Goal: Use online tool/utility: Utilize a website feature to perform a specific function

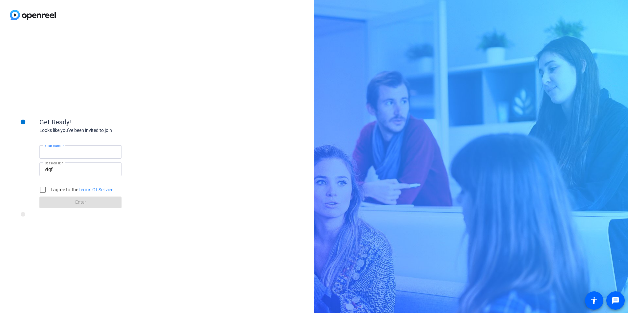
click at [81, 151] on input "Your name" at bounding box center [81, 152] width 72 height 8
type input "[PERSON_NAME]"
click at [43, 190] on input "I agree to the Terms Of Service" at bounding box center [42, 189] width 13 height 13
checkbox input "true"
click at [65, 205] on span at bounding box center [80, 203] width 82 height 16
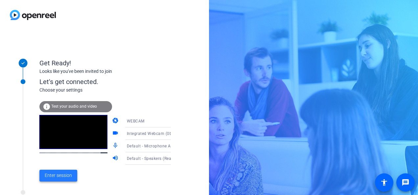
click at [62, 175] on span "Enter session" at bounding box center [58, 175] width 27 height 7
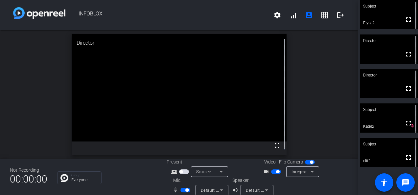
click at [181, 190] on span "button" at bounding box center [185, 190] width 10 height 5
click at [276, 172] on span "button" at bounding box center [277, 171] width 3 height 3
click at [273, 171] on span "button" at bounding box center [276, 171] width 10 height 5
click at [182, 189] on span "button" at bounding box center [182, 189] width 3 height 3
click at [182, 191] on span "button" at bounding box center [185, 190] width 10 height 5
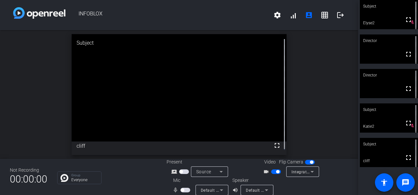
click at [275, 168] on mat-slide-toggle at bounding box center [276, 171] width 11 height 7
click at [272, 172] on span "button" at bounding box center [276, 171] width 10 height 5
click at [273, 171] on span "button" at bounding box center [276, 171] width 10 height 5
click at [186, 190] on span "button" at bounding box center [185, 190] width 10 height 5
click at [336, 18] on mat-icon "logout" at bounding box center [340, 15] width 8 height 8
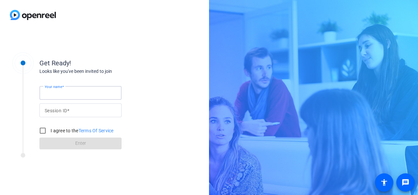
click at [79, 91] on input "Your name" at bounding box center [81, 93] width 72 height 8
click at [44, 117] on div "Session ID" at bounding box center [80, 110] width 82 height 14
click at [49, 111] on input "Session ID" at bounding box center [81, 110] width 72 height 8
type input "viqf"
click at [56, 95] on input "Your name" at bounding box center [81, 93] width 72 height 8
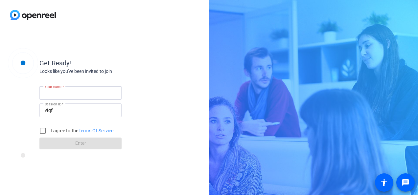
click at [55, 95] on input "Your name" at bounding box center [81, 93] width 72 height 8
type input "[PERSON_NAME]"
click at [82, 61] on div "Get Ready!" at bounding box center [104, 63] width 131 height 10
click at [45, 132] on input "I agree to the Terms Of Service" at bounding box center [42, 130] width 13 height 13
checkbox input "true"
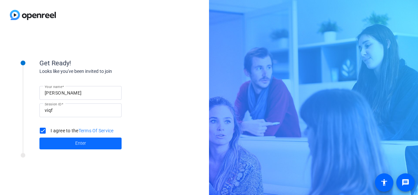
click at [74, 143] on span at bounding box center [80, 144] width 82 height 16
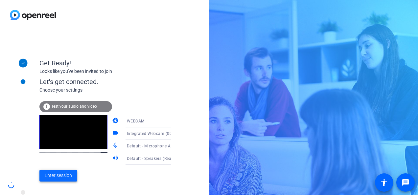
click at [55, 175] on span "Enter session" at bounding box center [58, 175] width 27 height 7
